Goal: Task Accomplishment & Management: Use online tool/utility

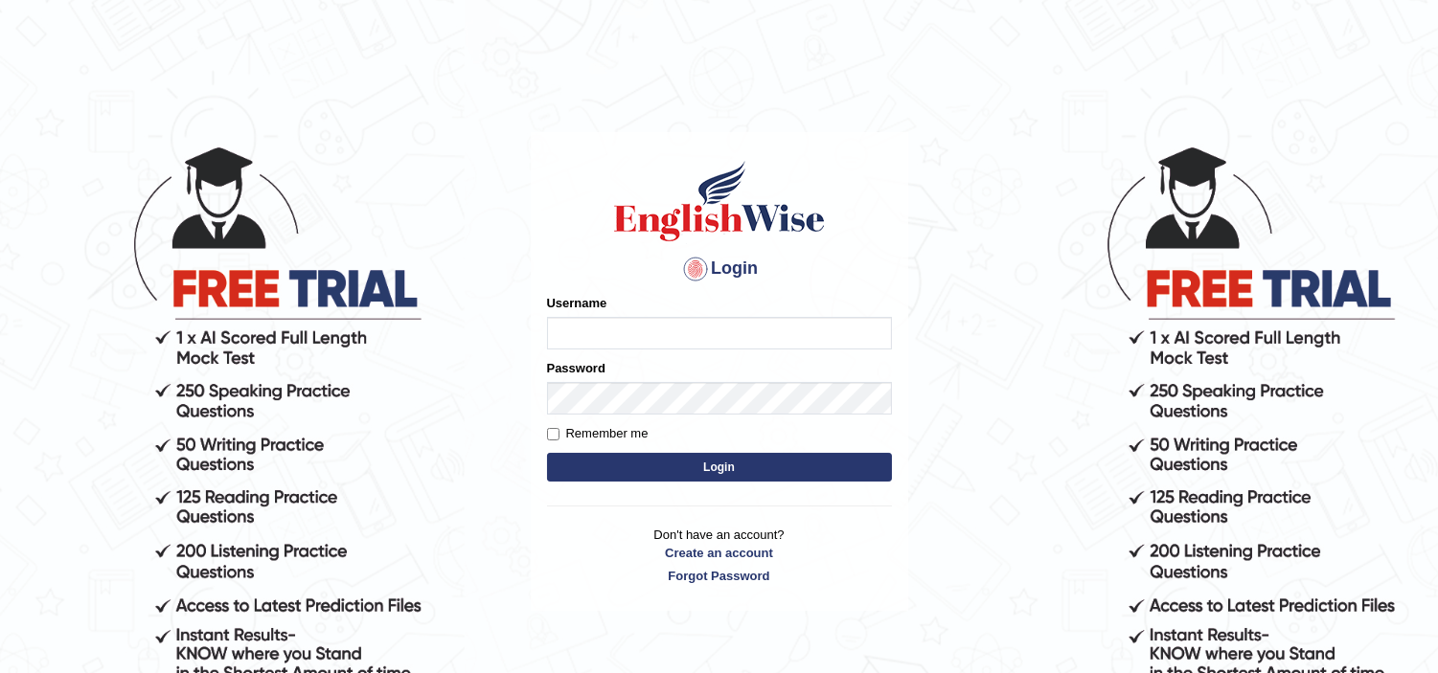
type input "jaspreet1991"
click at [707, 462] on button "Login" at bounding box center [719, 467] width 345 height 29
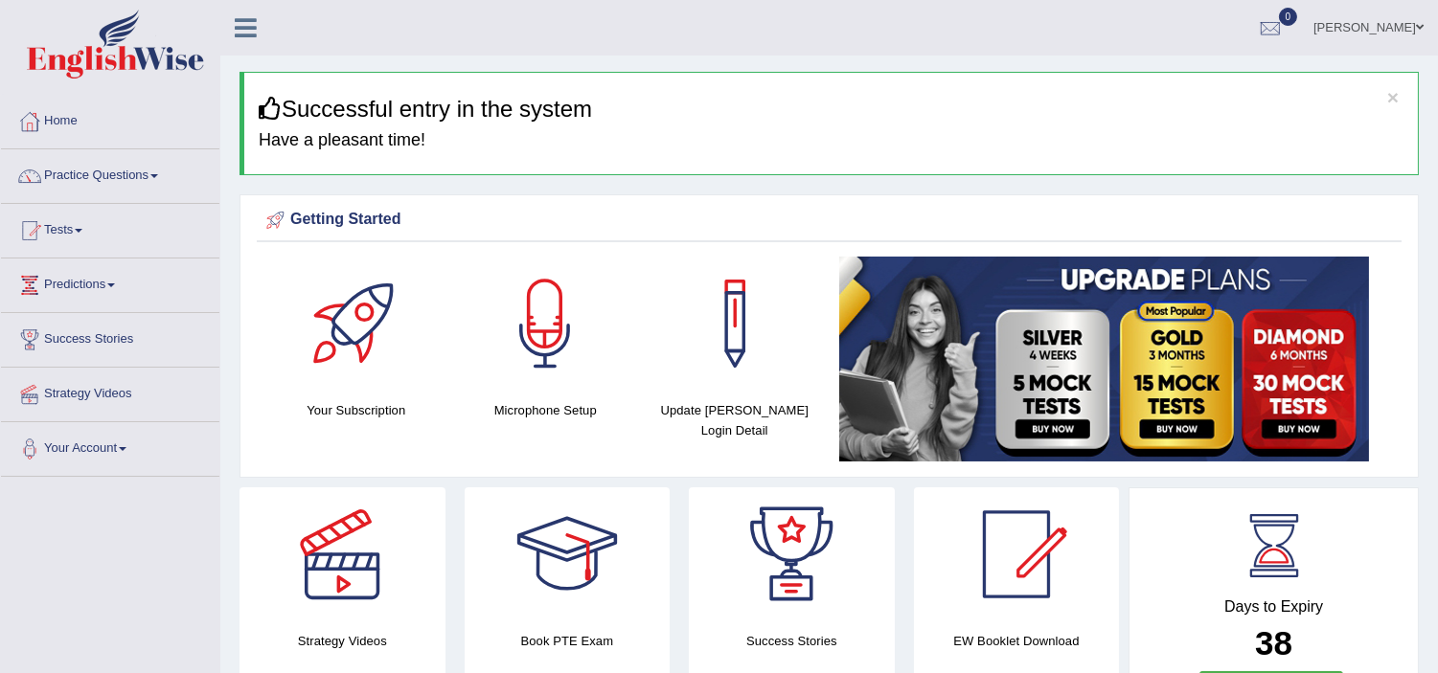
click at [74, 237] on link "Tests" at bounding box center [110, 228] width 218 height 48
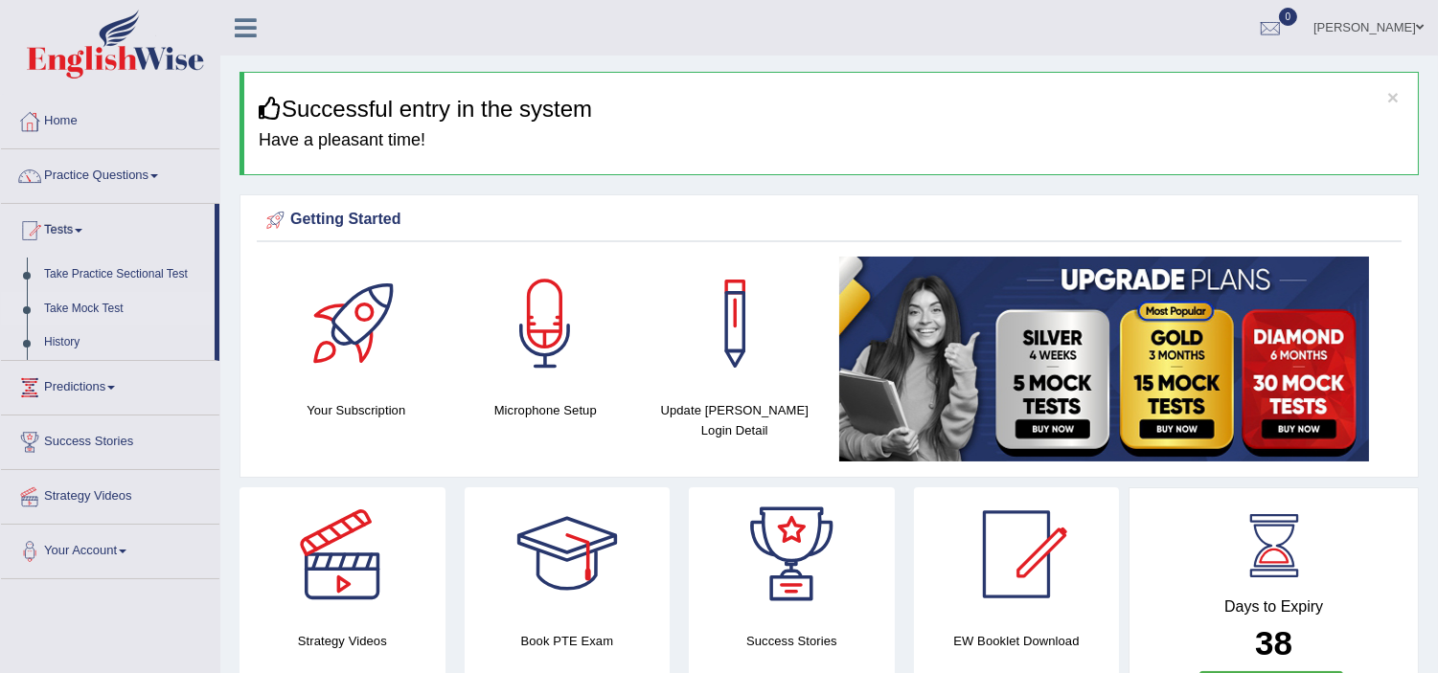
click at [97, 302] on link "Take Mock Test" at bounding box center [124, 309] width 179 height 34
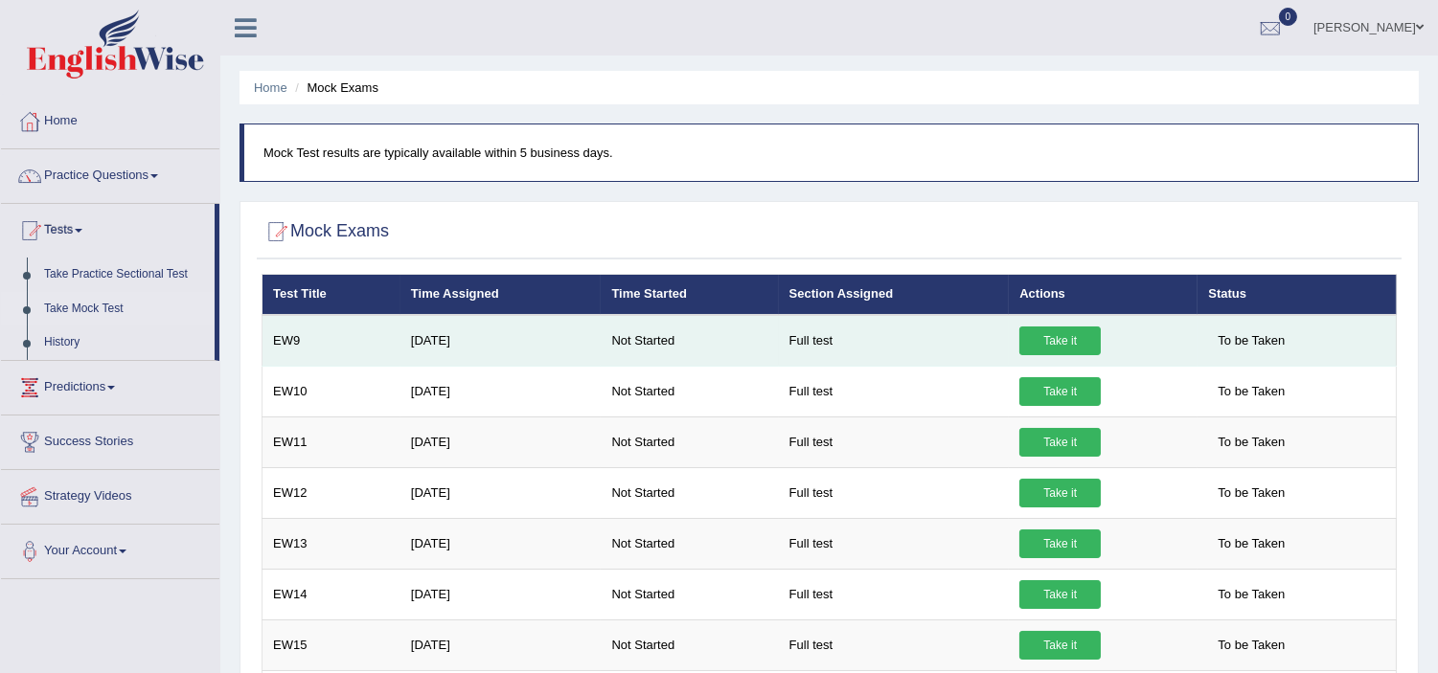
click at [1044, 341] on link "Take it" at bounding box center [1059, 341] width 81 height 29
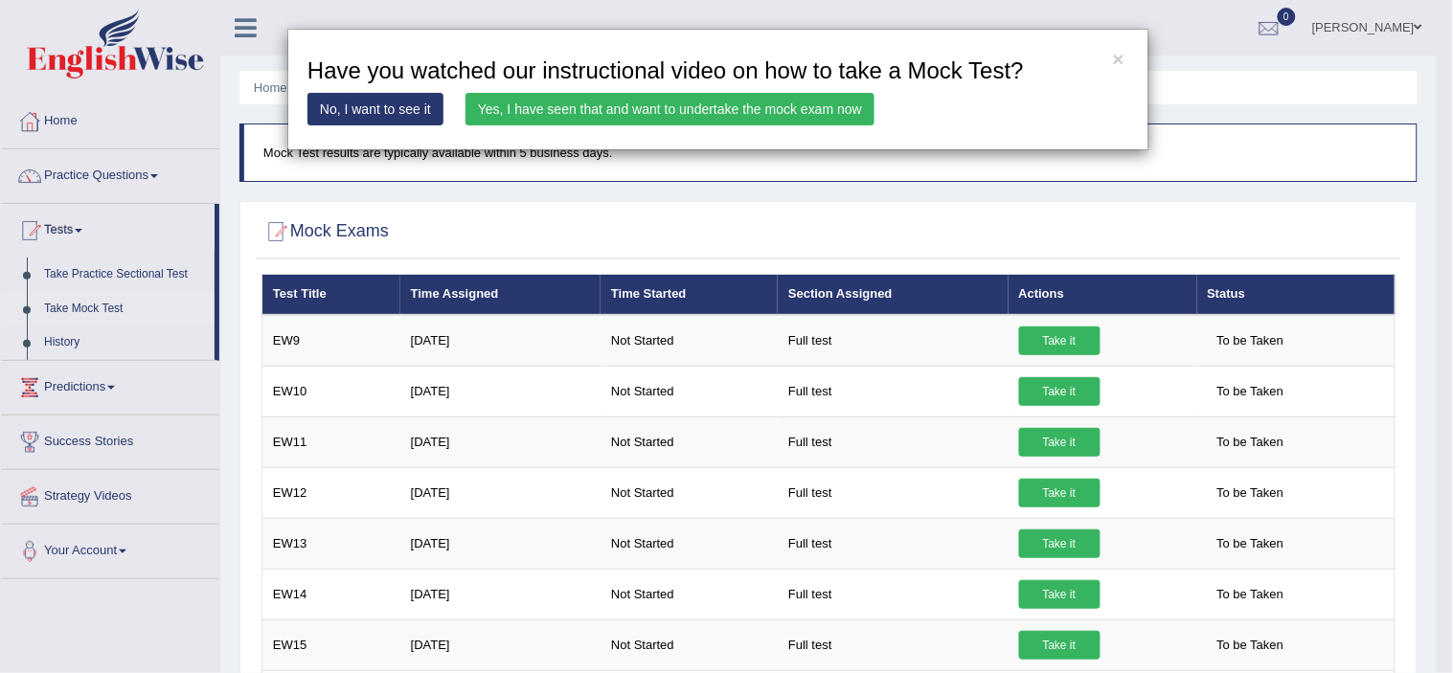
click at [711, 108] on link "Yes, I have seen that and want to undertake the mock exam now" at bounding box center [670, 109] width 409 height 33
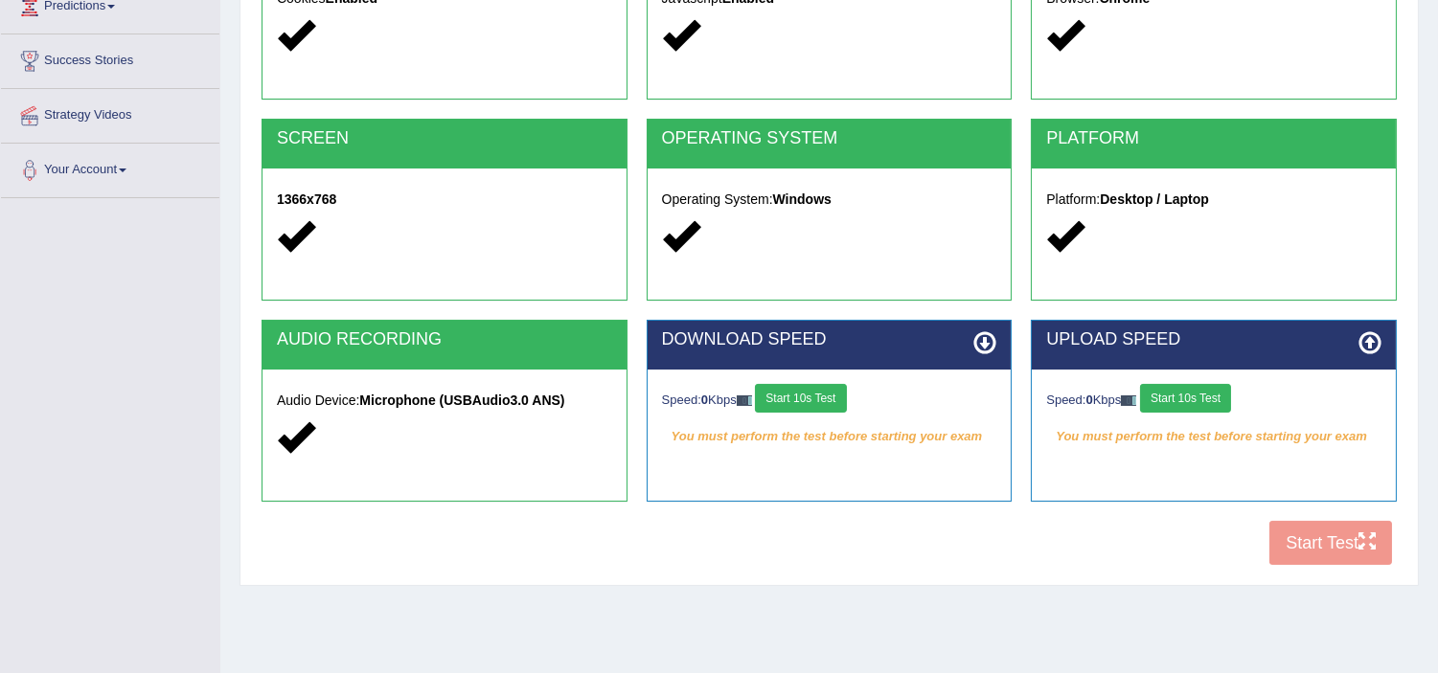
scroll to position [298, 0]
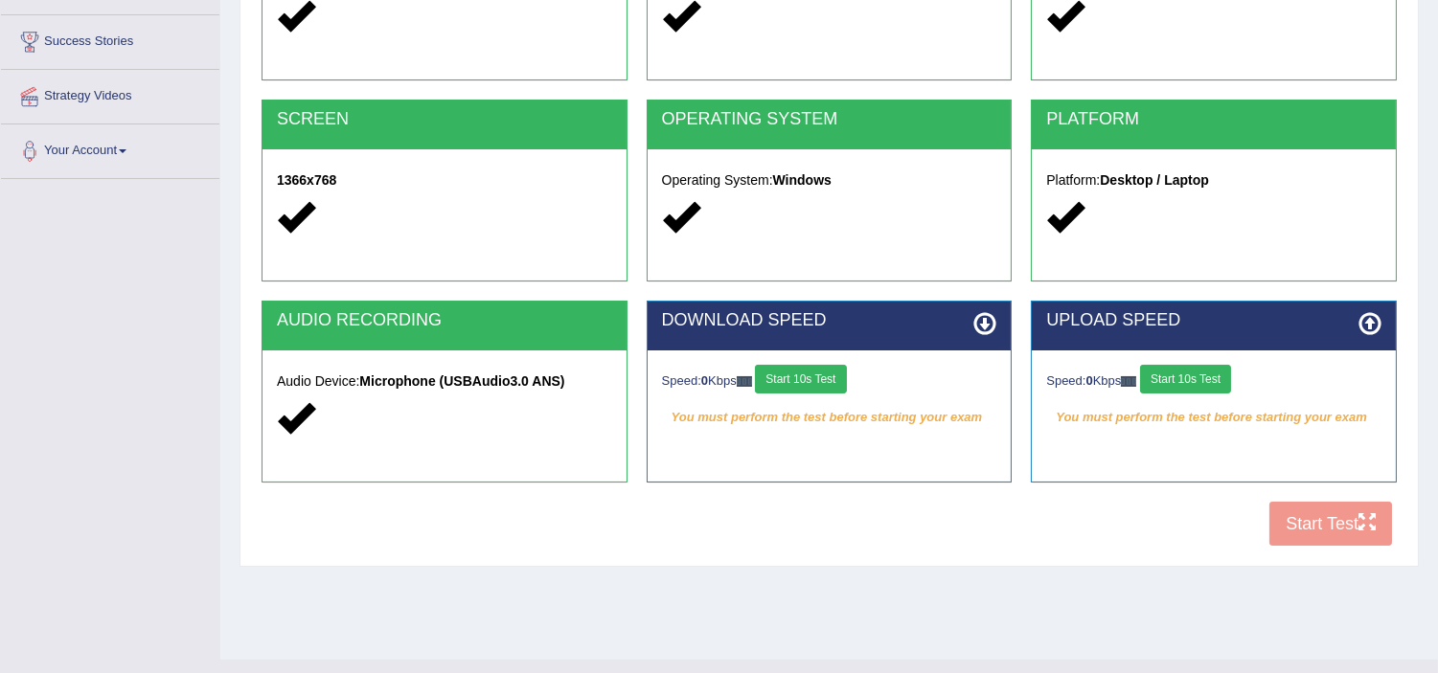
click at [837, 375] on button "Start 10s Test" at bounding box center [800, 379] width 91 height 29
click at [1179, 381] on button "Start 10s Test" at bounding box center [1185, 379] width 91 height 29
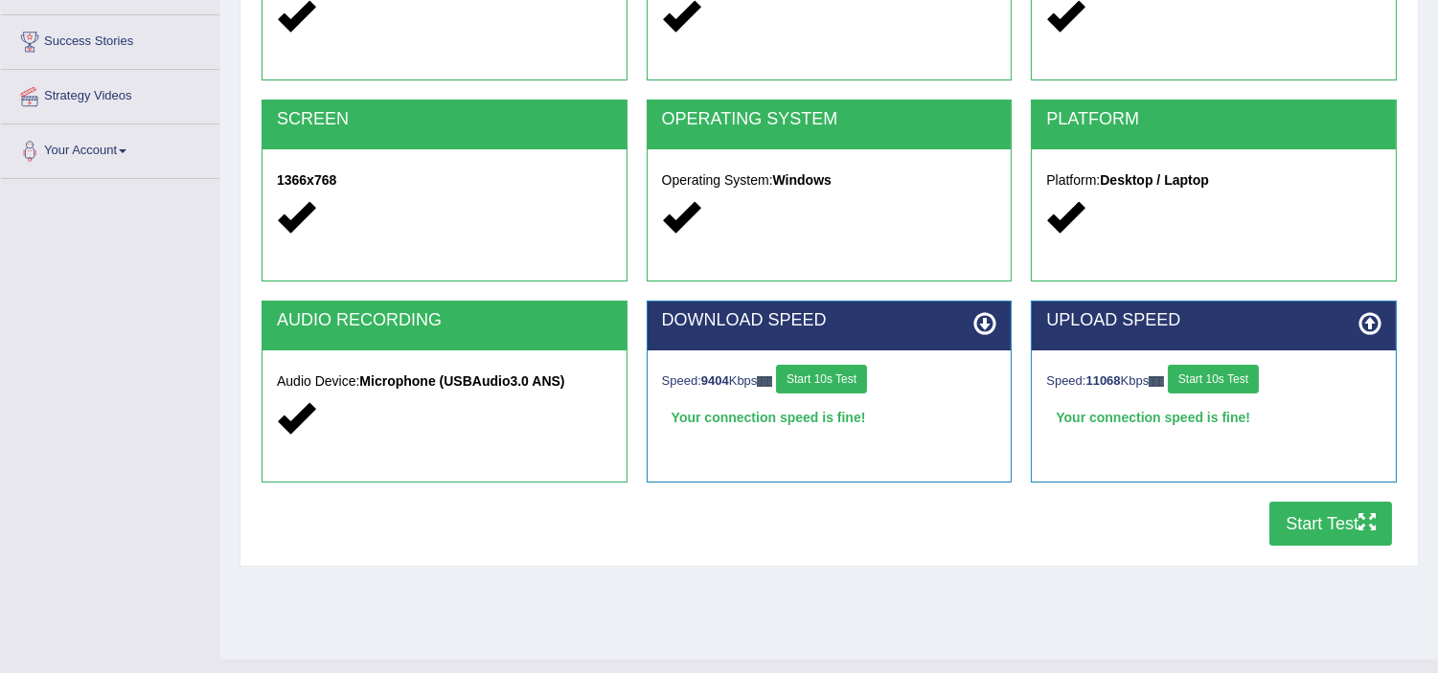
click at [1328, 533] on button "Start Test" at bounding box center [1330, 524] width 123 height 44
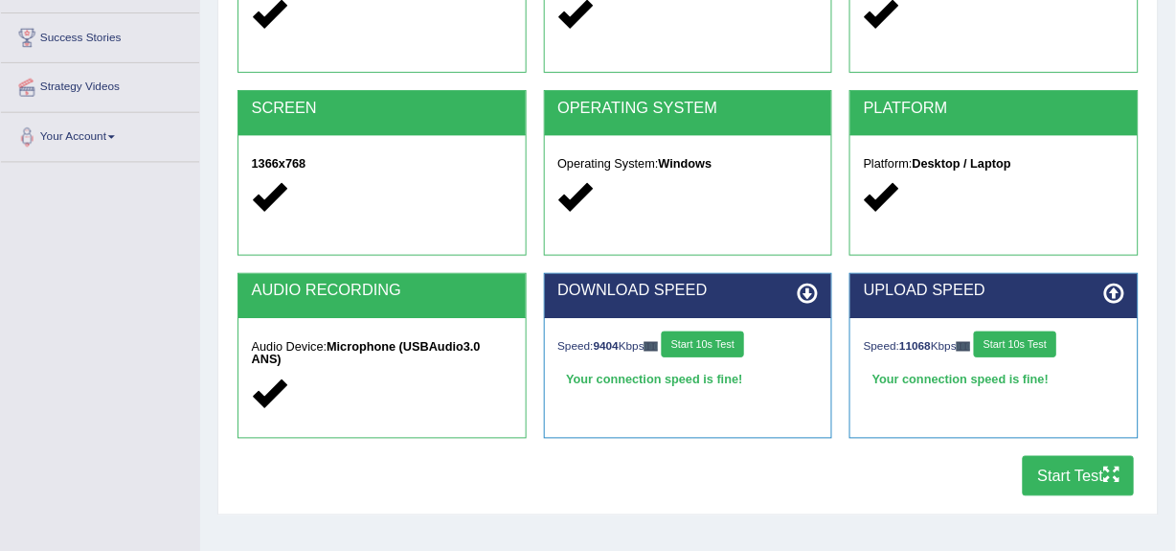
scroll to position [297, 0]
